Goal: Book appointment/travel/reservation

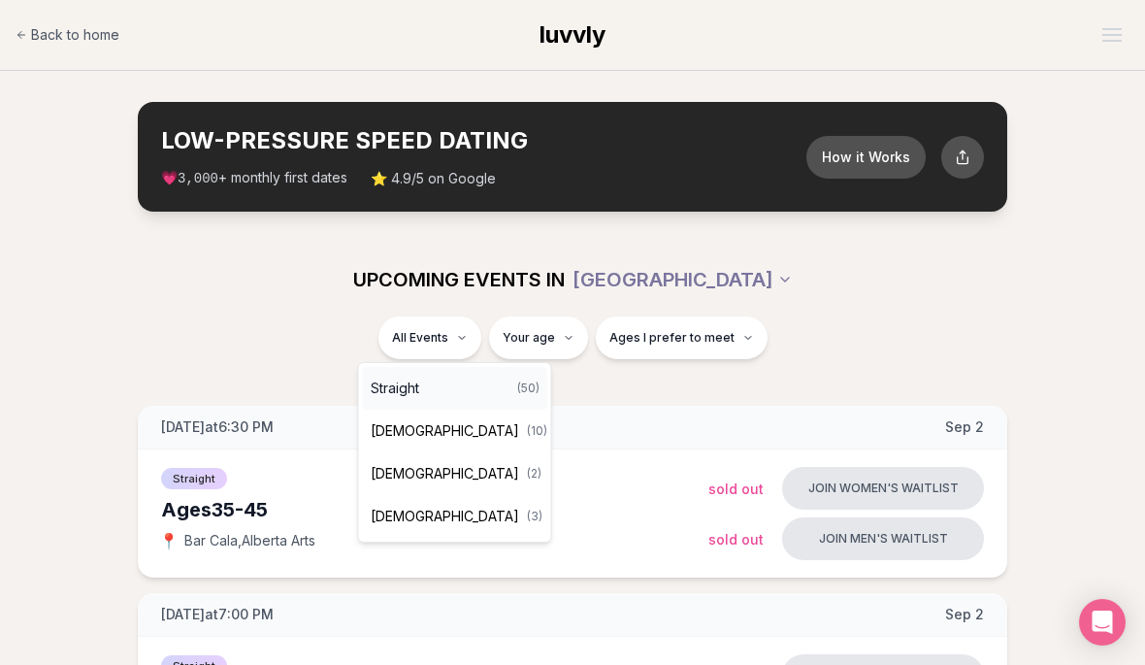
click at [517, 386] on span "( 50 )" at bounding box center [528, 389] width 22 height 16
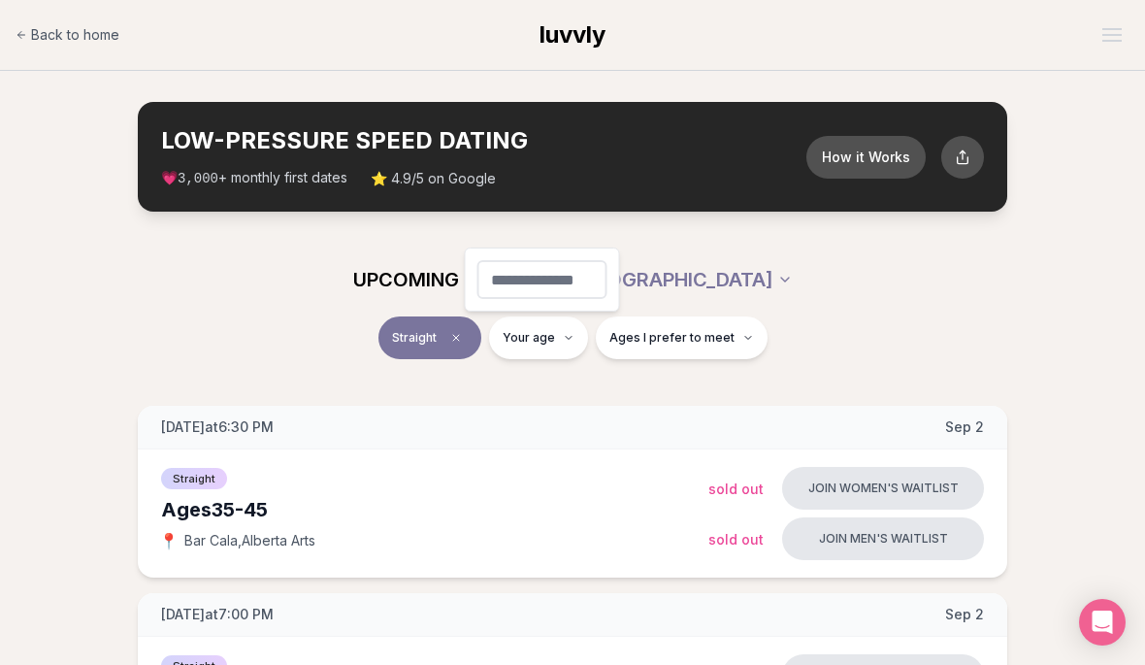
type input "**"
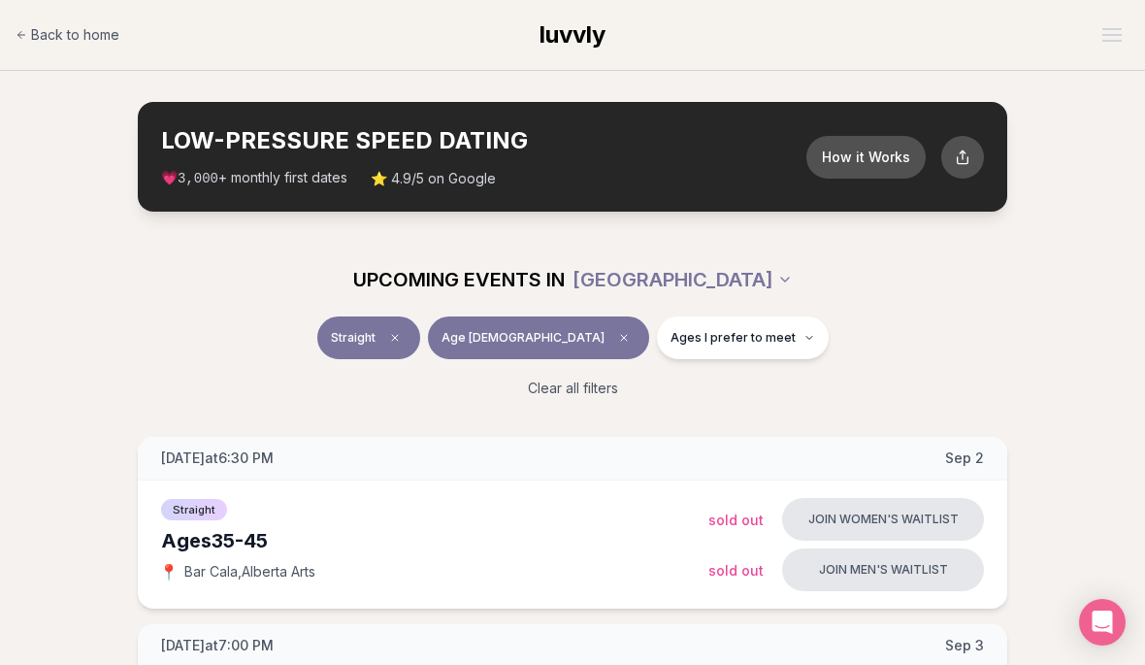
click at [728, 339] on span "Ages I prefer to meet" at bounding box center [733, 338] width 125 height 16
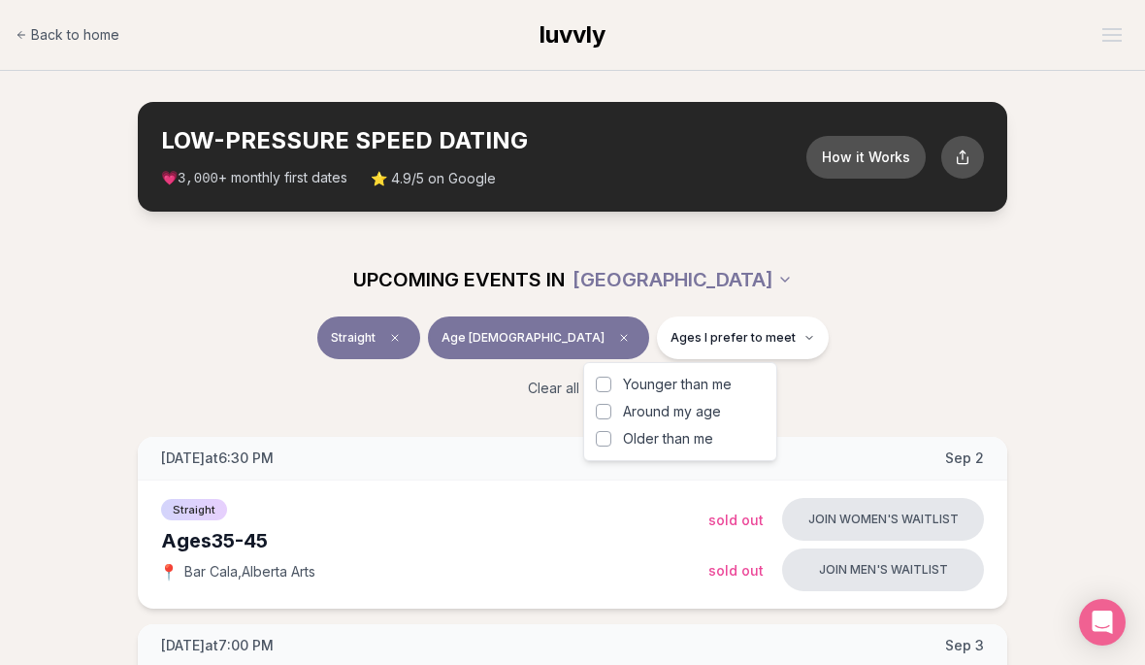
click at [699, 412] on span "Around my age" at bounding box center [672, 411] width 98 height 19
click at [612, 412] on button "Around my age" at bounding box center [604, 412] width 16 height 16
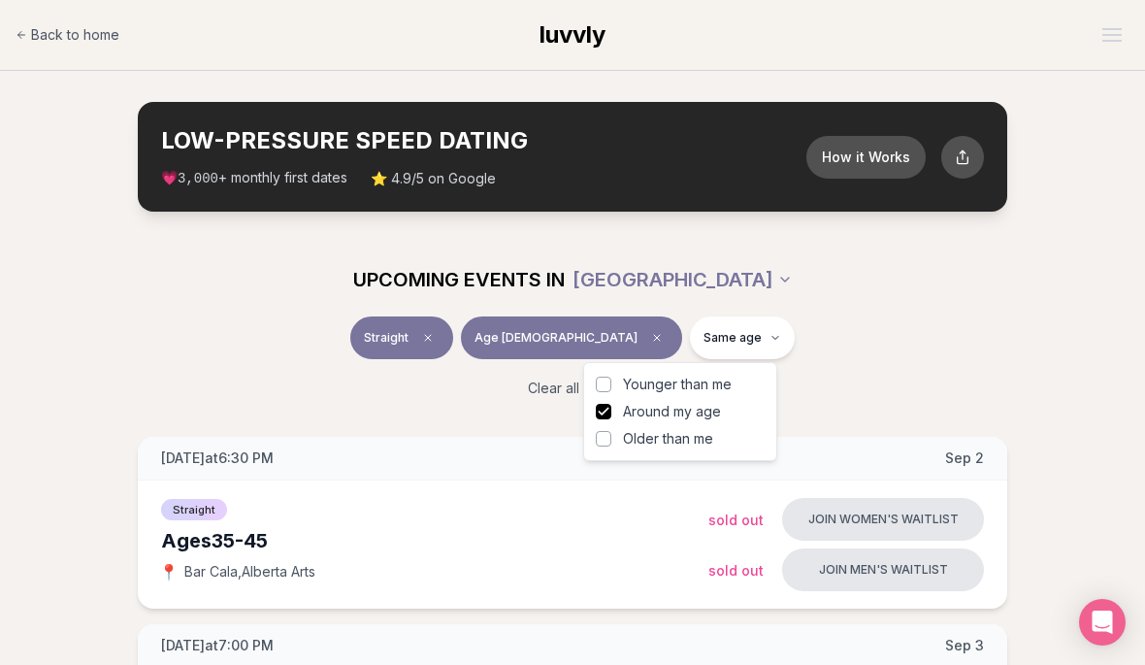
click at [714, 381] on span "Younger than me" at bounding box center [677, 384] width 109 height 19
click at [612, 381] on button "Younger than me" at bounding box center [604, 385] width 16 height 16
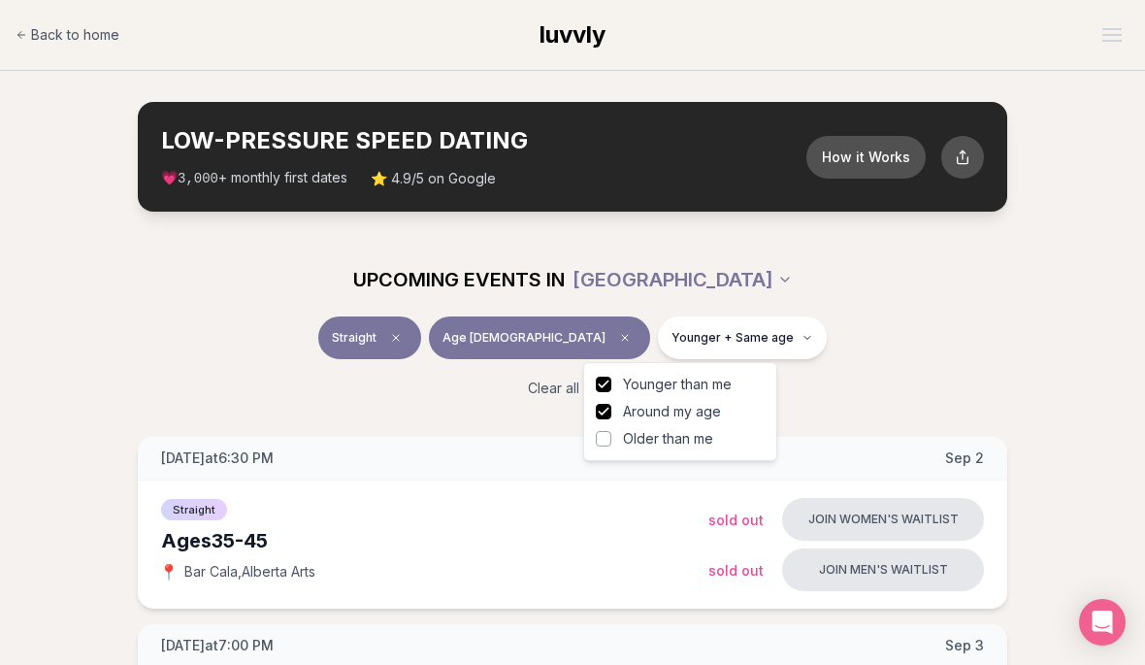
click at [988, 327] on div "Straight Age [DEMOGRAPHIC_DATA] Younger + Same age" at bounding box center [572, 341] width 1087 height 50
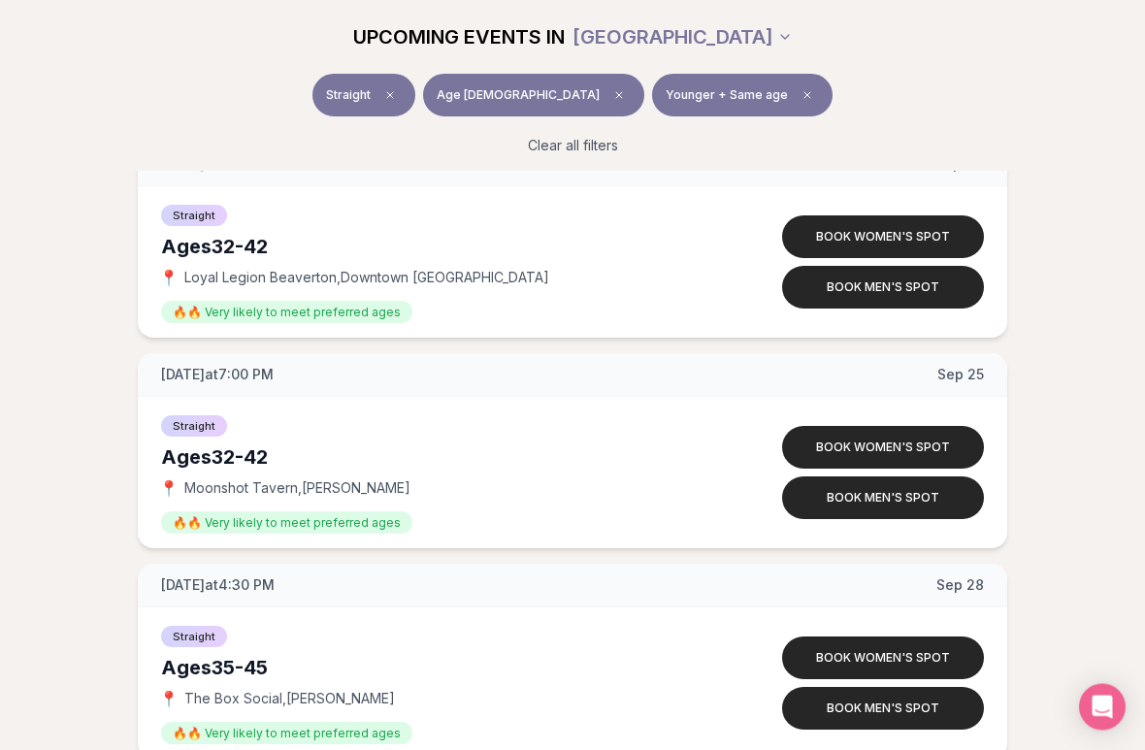
scroll to position [2620, 0]
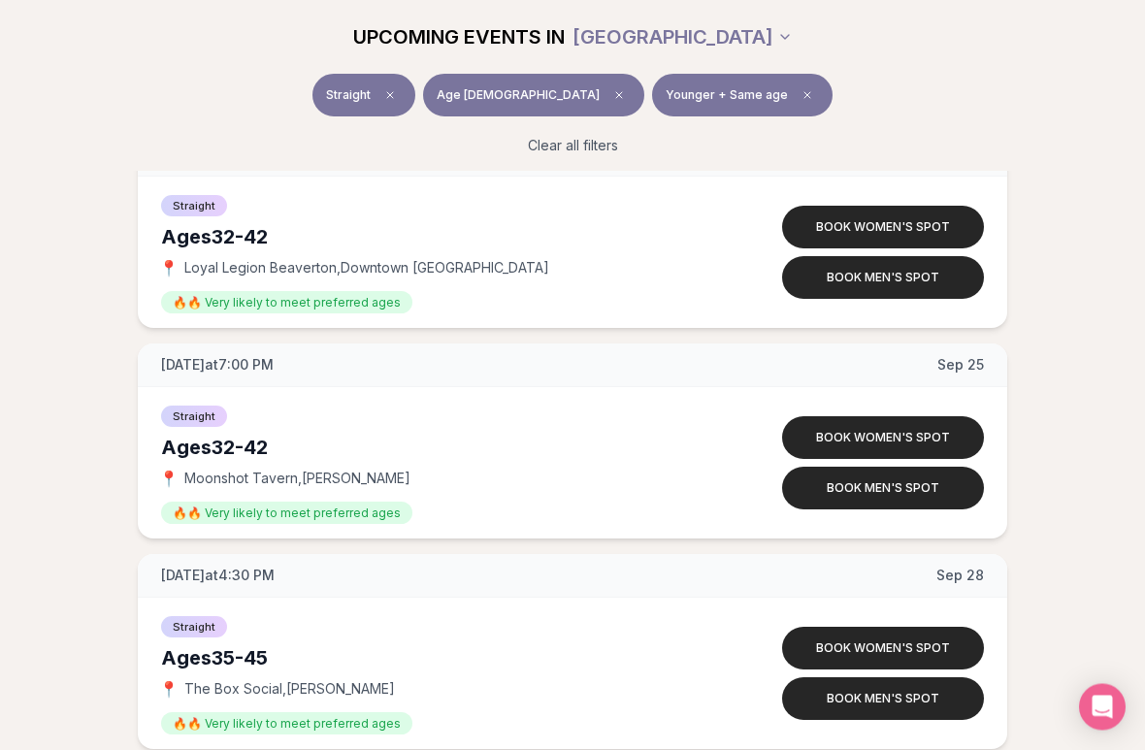
click at [886, 275] on button "Book men's spot" at bounding box center [883, 278] width 202 height 43
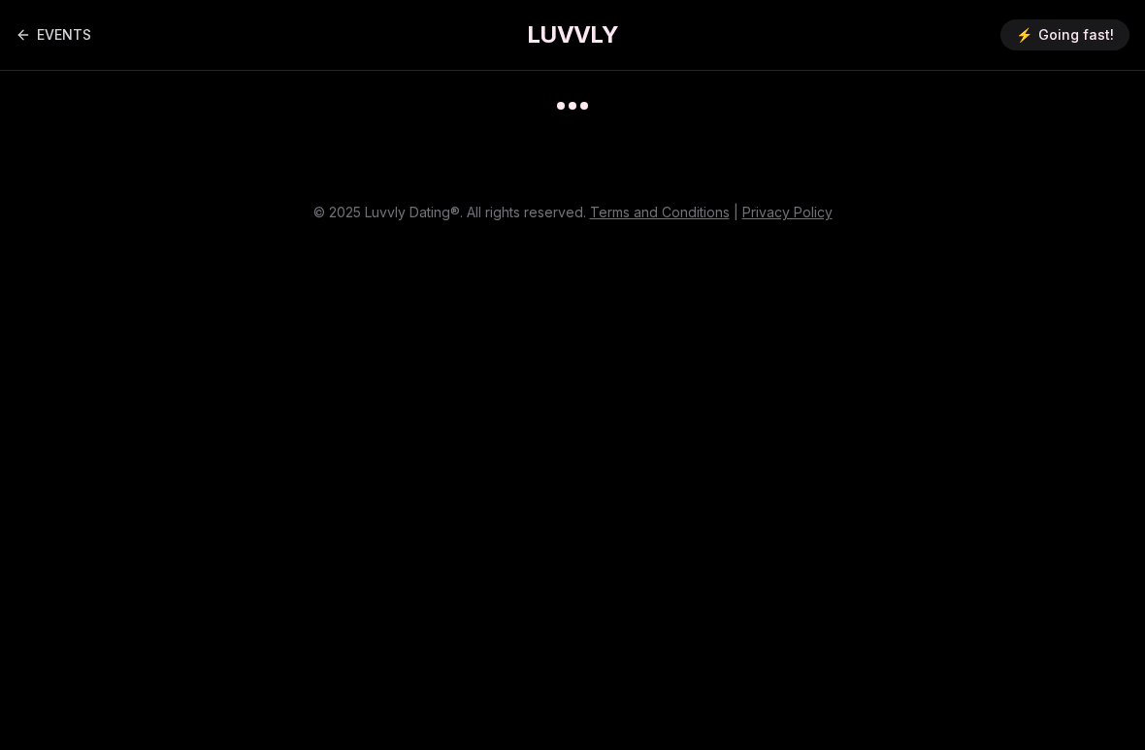
scroll to position [16, 0]
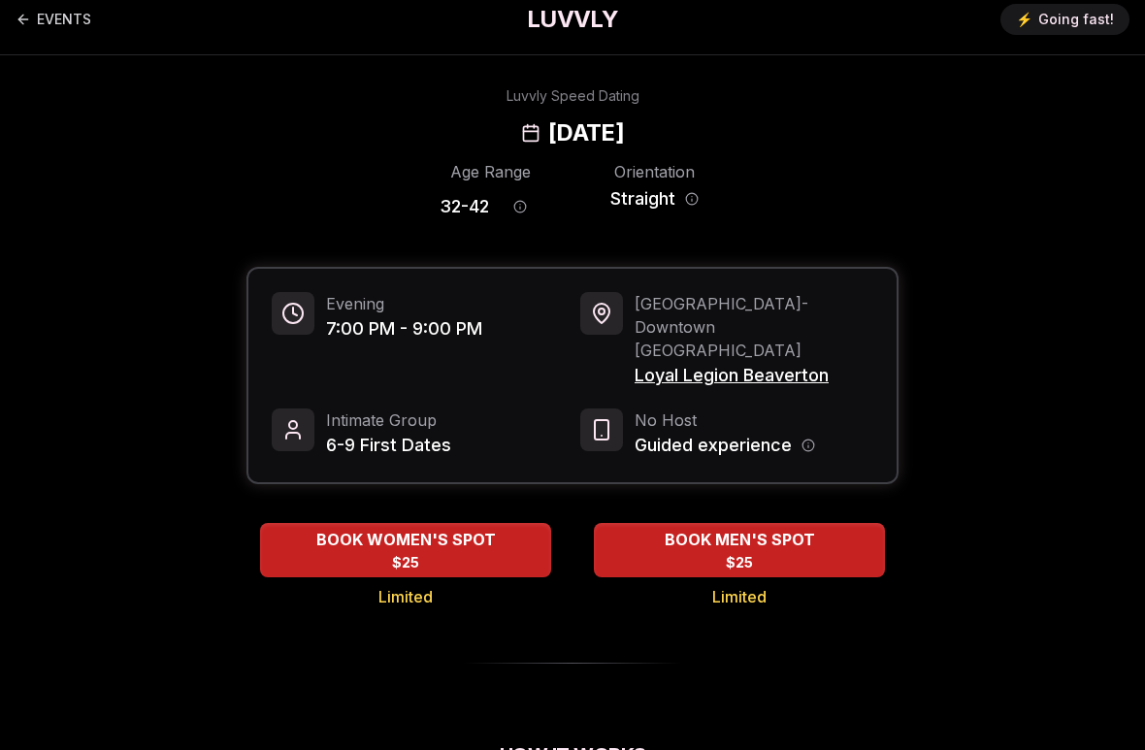
click at [813, 439] on icon "Host information" at bounding box center [809, 446] width 14 height 14
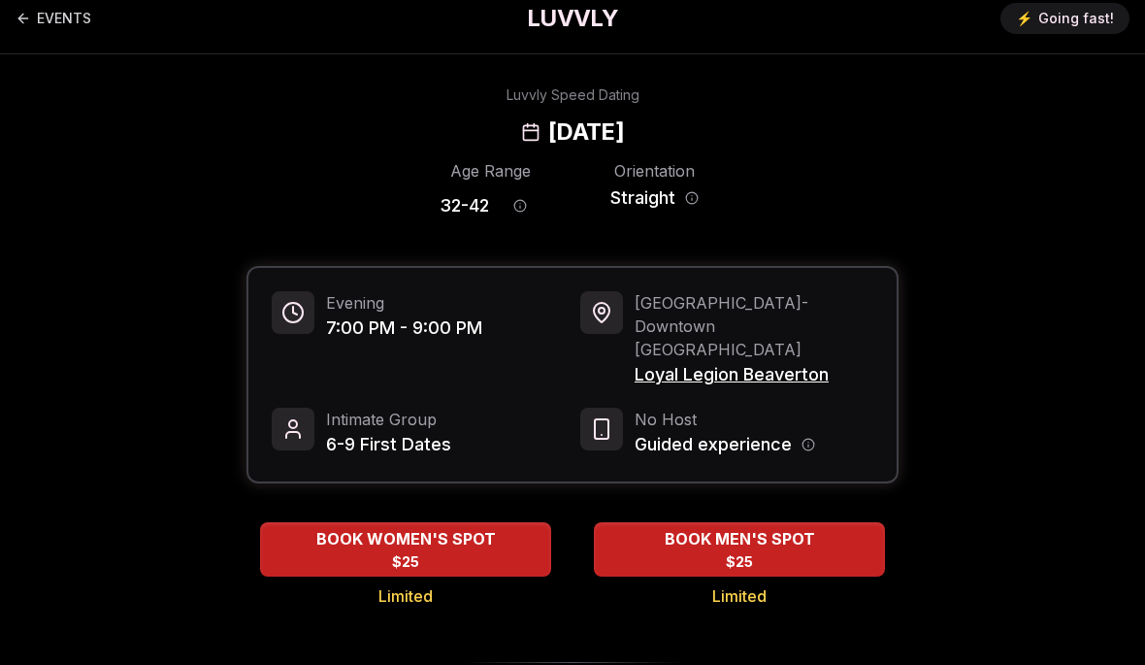
scroll to position [0, 0]
